Goal: Task Accomplishment & Management: Use online tool/utility

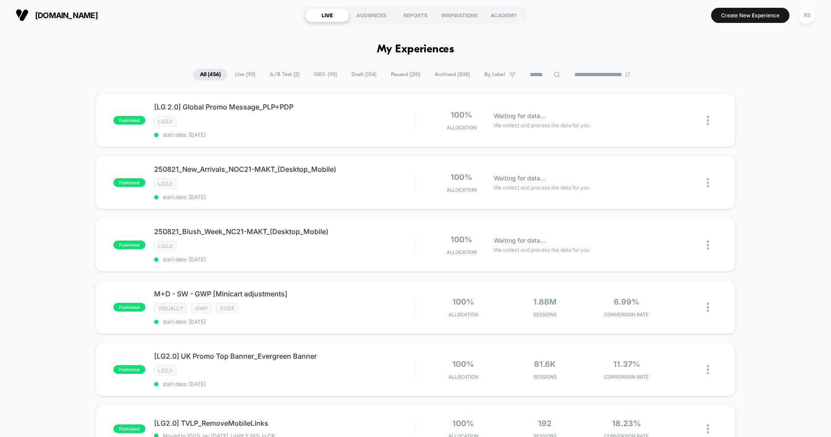
click at [283, 72] on span "A/B Test ( 2 )" at bounding box center [284, 75] width 43 height 12
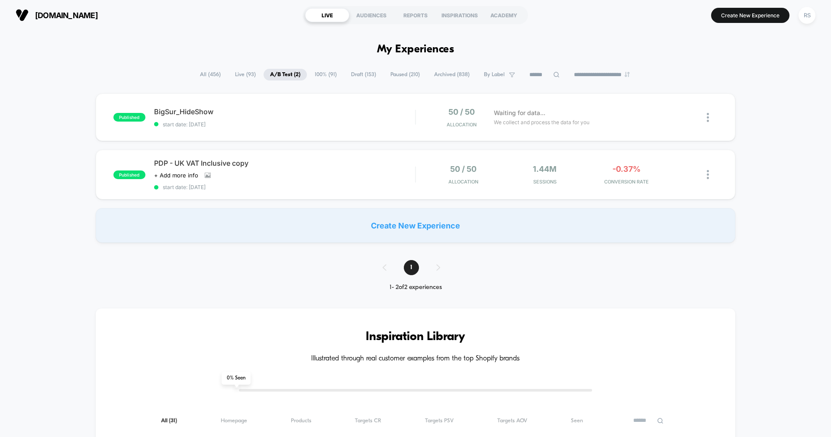
click at [324, 77] on span "100% ( 91 )" at bounding box center [325, 75] width 35 height 12
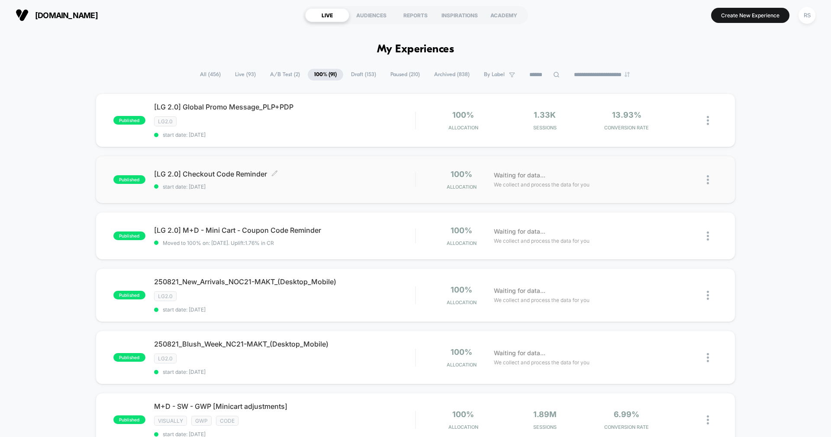
click at [328, 182] on div "[LG 2.0] Checkout Code Reminder Click to edit experience details Click to edit …" at bounding box center [284, 180] width 261 height 20
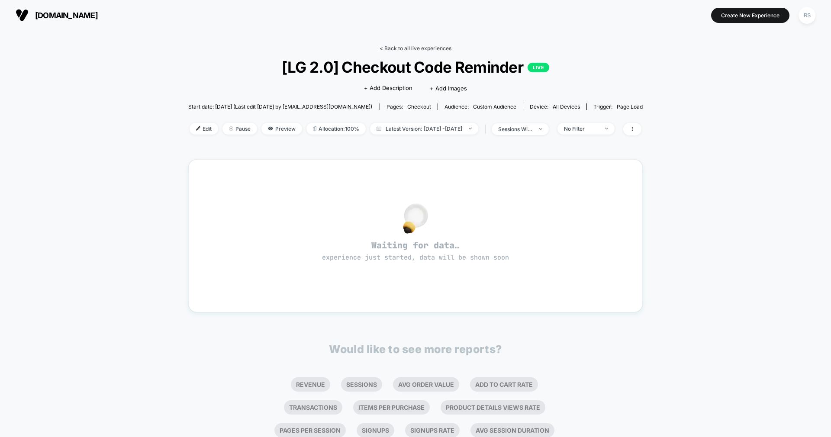
click at [406, 45] on link "< Back to all live experiences" at bounding box center [416, 48] width 72 height 6
click at [436, 51] on link "< Back to all live experiences" at bounding box center [416, 48] width 72 height 6
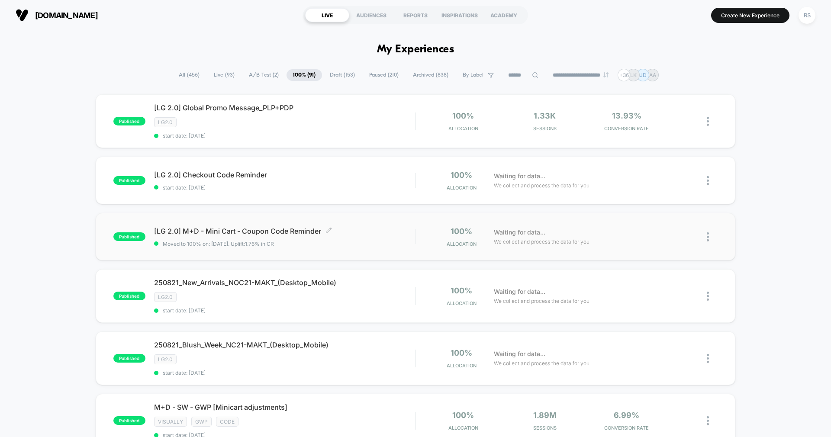
click at [345, 236] on div "[LG 2.0] M+D - Mini Cart - Coupon Code Reminder Click to edit experience detail…" at bounding box center [284, 237] width 261 height 20
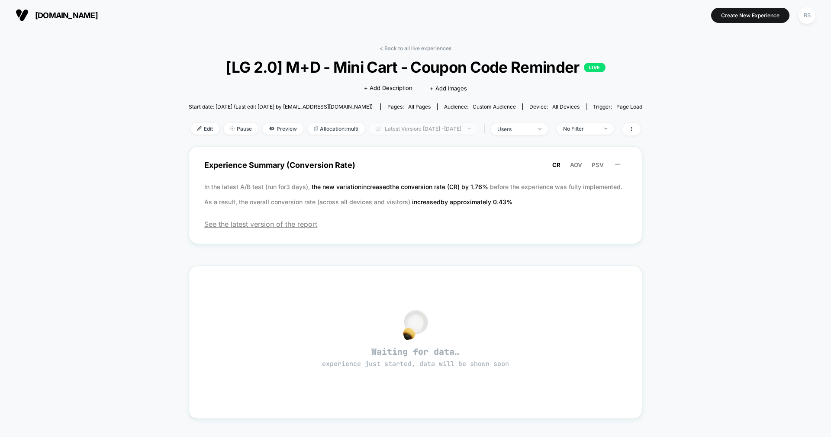
click at [402, 129] on span "Latest Version: [DATE] - [DATE]" at bounding box center [423, 129] width 108 height 12
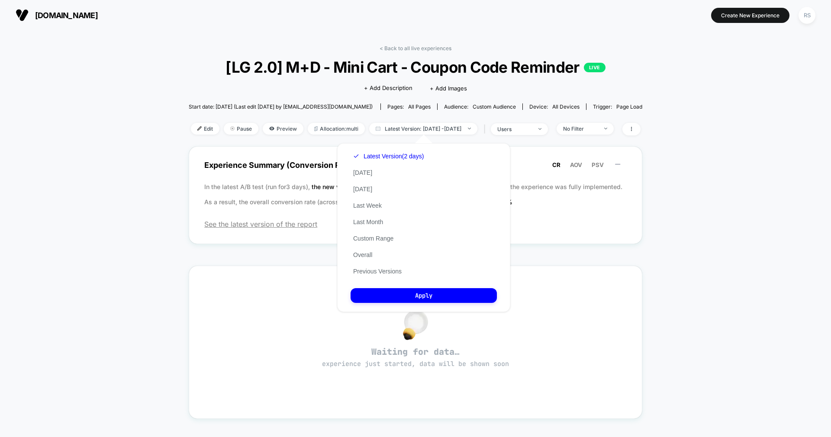
click at [387, 276] on div "Latest Version (2 days) [DATE] [DATE] Last Week Last Month Custom Range Overall…" at bounding box center [389, 214] width 76 height 132
click at [386, 273] on button "Previous Versions" at bounding box center [378, 271] width 54 height 8
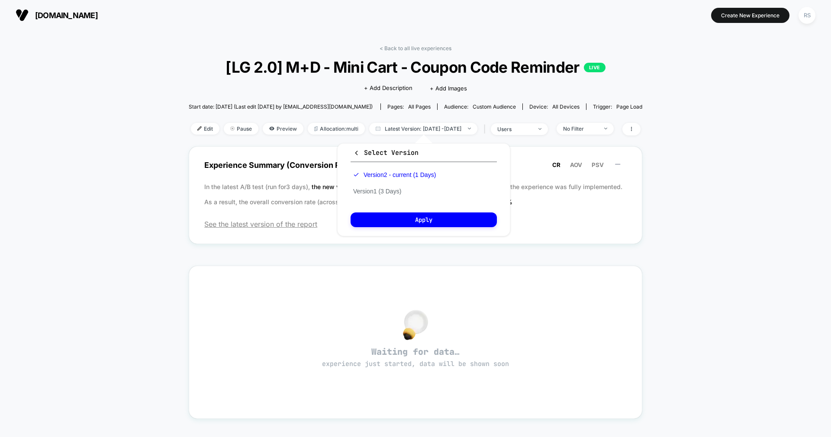
click at [396, 195] on div "Version 2 - current (1 Days) Version 1 (3 Days)" at bounding box center [395, 183] width 88 height 33
click at [390, 191] on button "Version 1 (3 Days)" at bounding box center [377, 191] width 53 height 8
click at [404, 222] on button "Apply" at bounding box center [424, 219] width 146 height 15
